Goal: Task Accomplishment & Management: Use online tool/utility

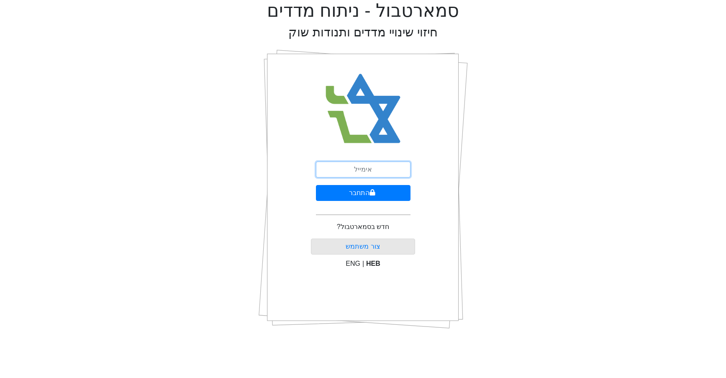
click at [349, 172] on input "email" at bounding box center [363, 169] width 95 height 16
type input "[EMAIL_ADDRESS][DOMAIN_NAME]"
click at [374, 194] on icon "submit" at bounding box center [372, 192] width 6 height 7
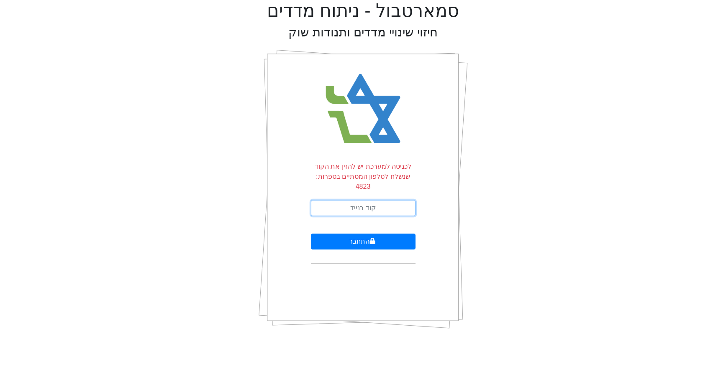
click at [365, 201] on input "text" at bounding box center [363, 208] width 105 height 16
type input "030552"
click at [311, 233] on button "התחבר" at bounding box center [363, 241] width 105 height 16
